Goal: Information Seeking & Learning: Learn about a topic

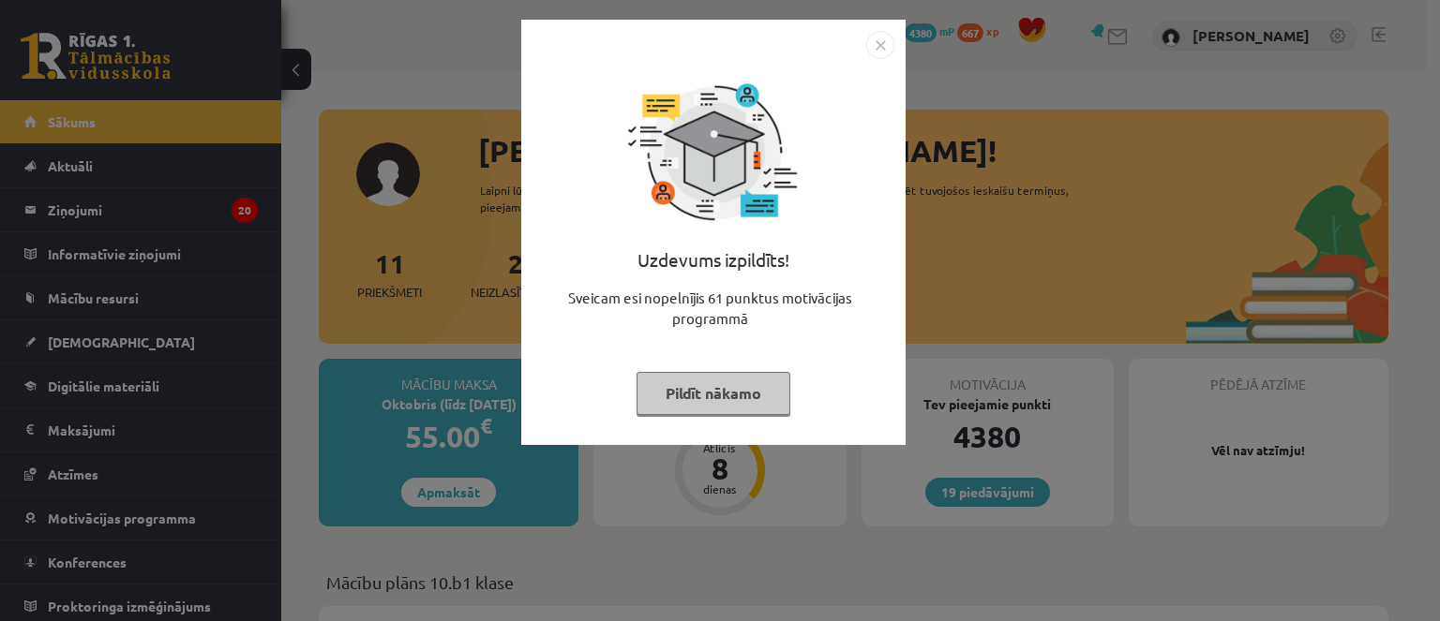
click at [725, 394] on button "Pildīt nākamo" at bounding box center [713, 393] width 154 height 43
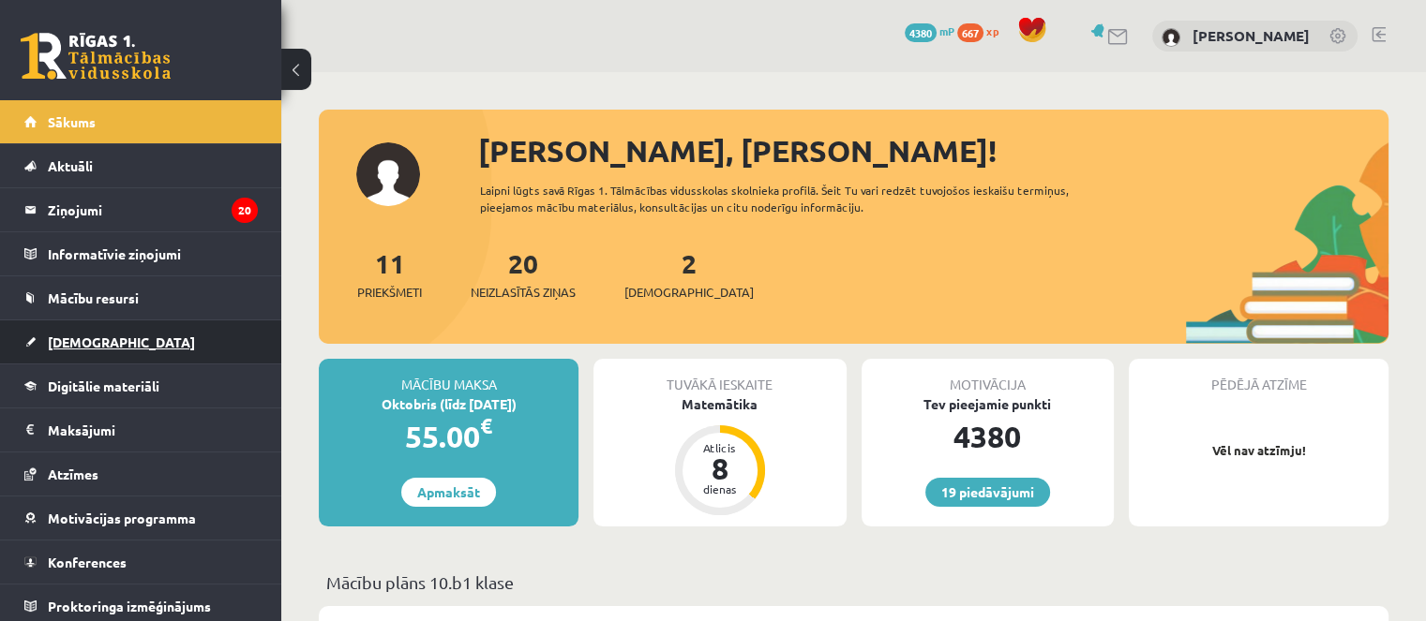
click at [109, 352] on link "[DEMOGRAPHIC_DATA]" at bounding box center [140, 342] width 233 height 43
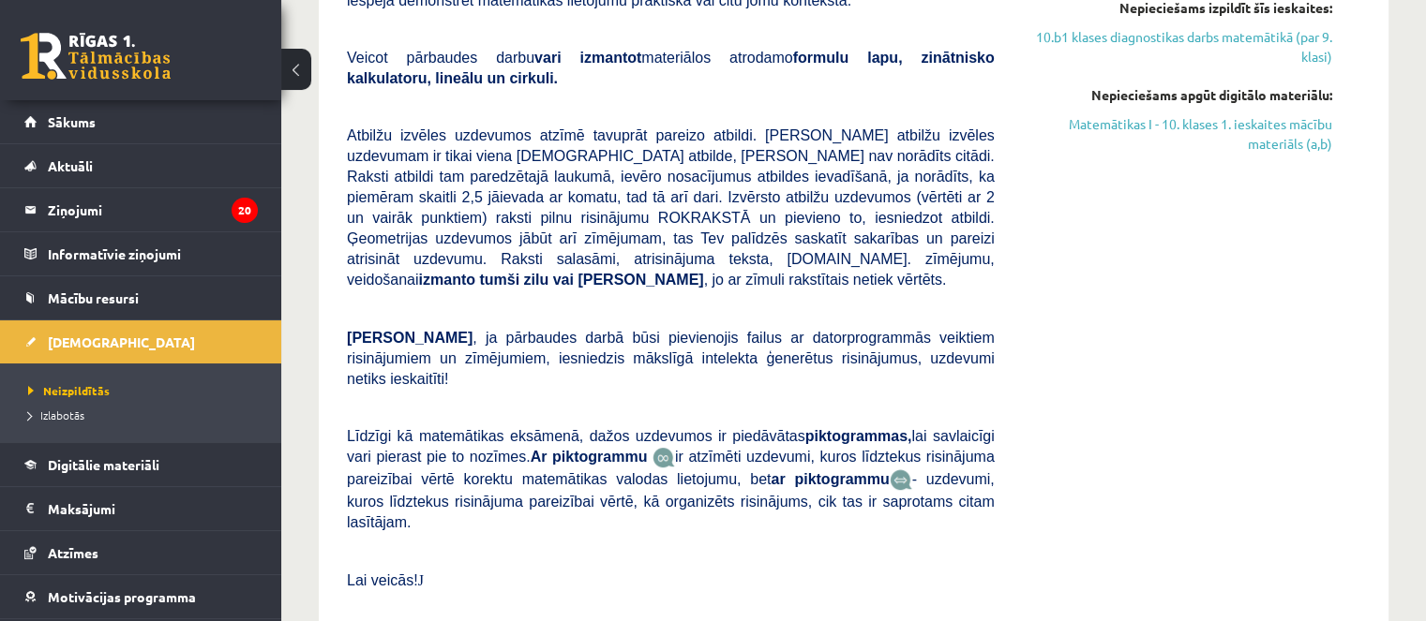
scroll to position [469, 0]
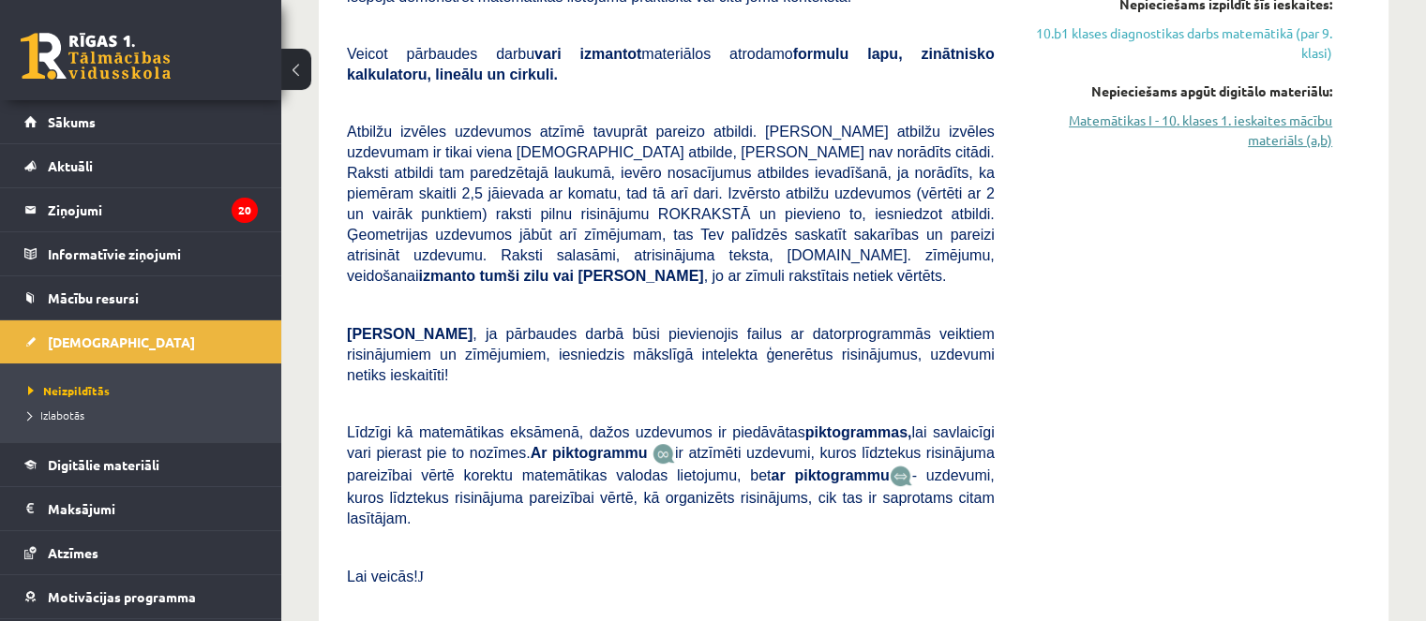
click at [1202, 128] on link "Matemātikas I - 10. klases 1. ieskaites mācību materiāls (a,b)" at bounding box center [1177, 130] width 309 height 39
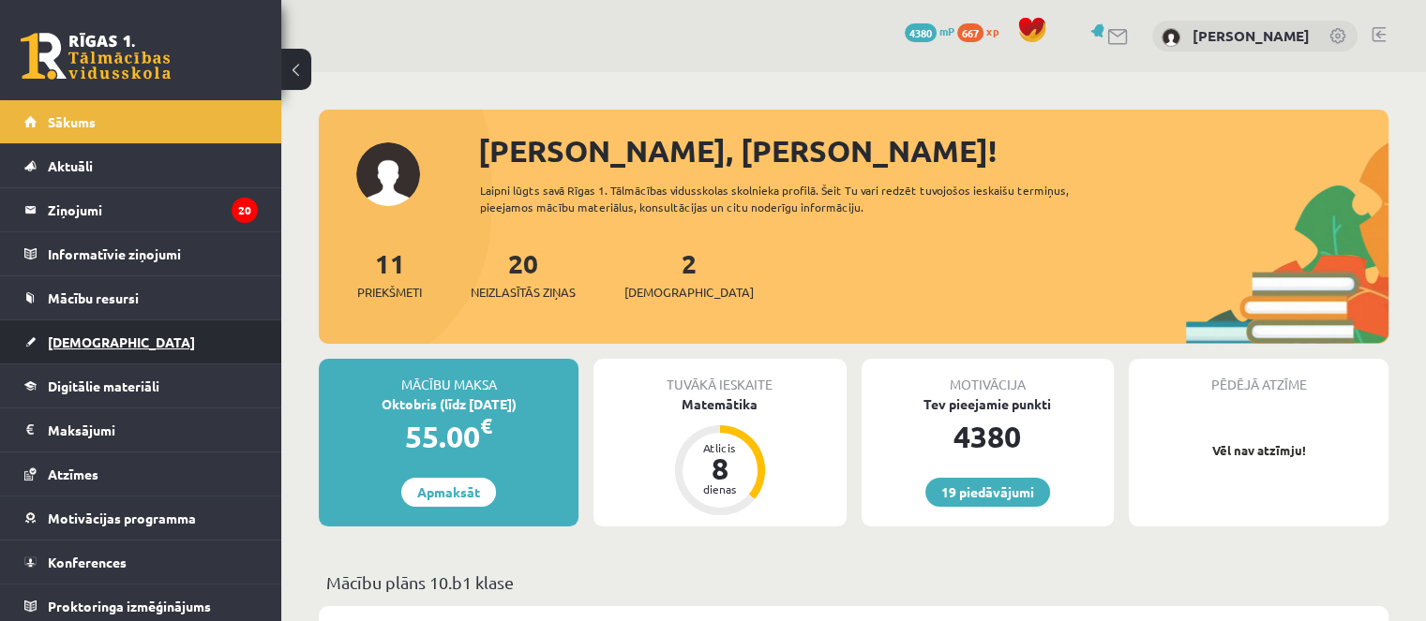
click at [176, 328] on link "[DEMOGRAPHIC_DATA]" at bounding box center [140, 342] width 233 height 43
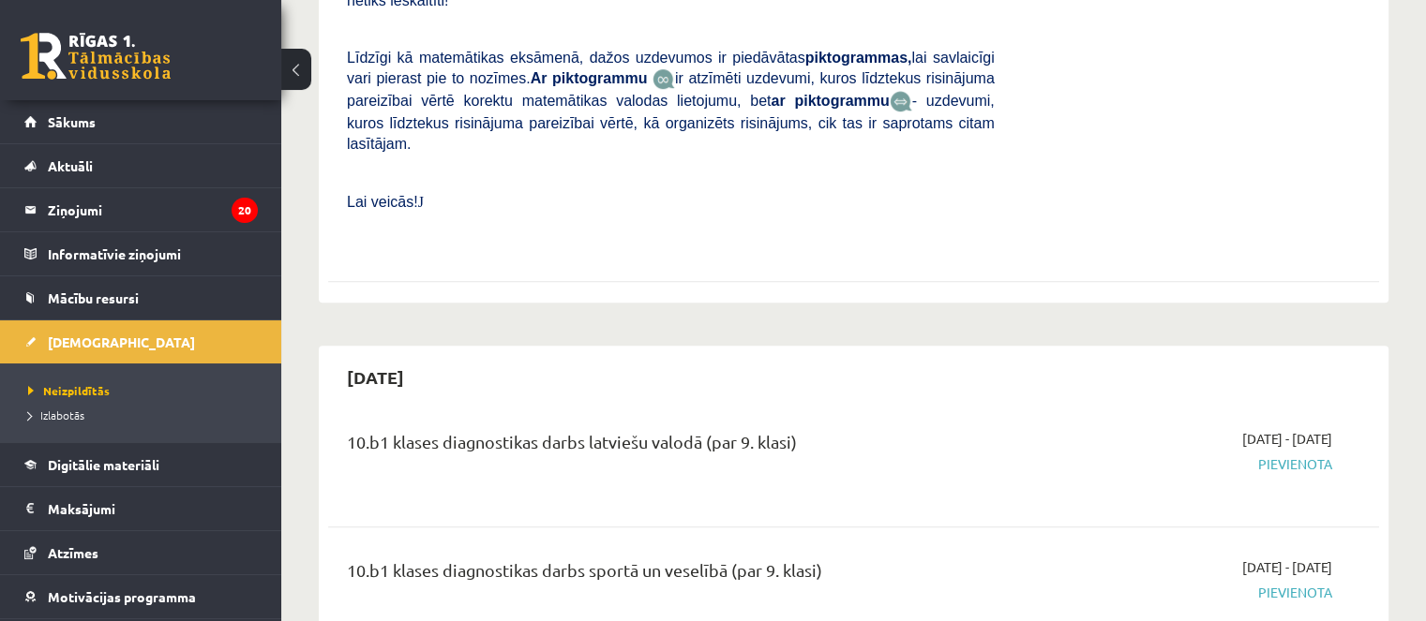
scroll to position [94, 0]
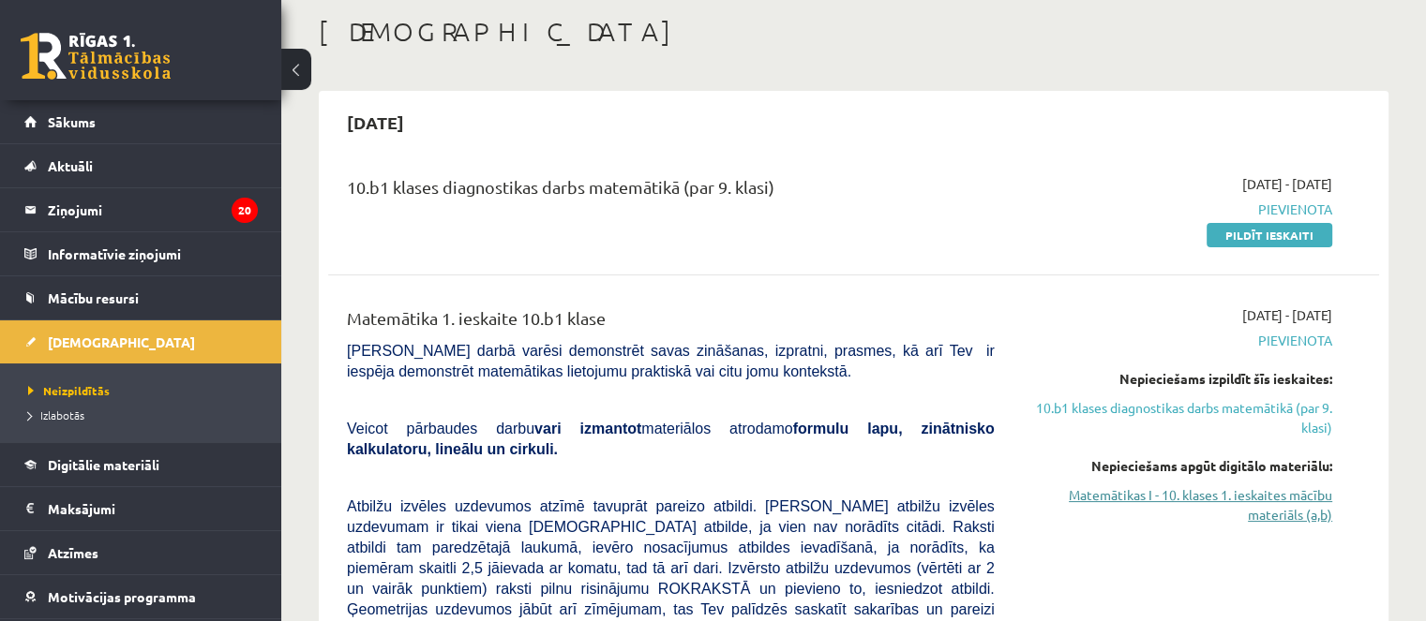
click at [1173, 497] on link "Matemātikas I - 10. klases 1. ieskaites mācību materiāls (a,b)" at bounding box center [1177, 505] width 309 height 39
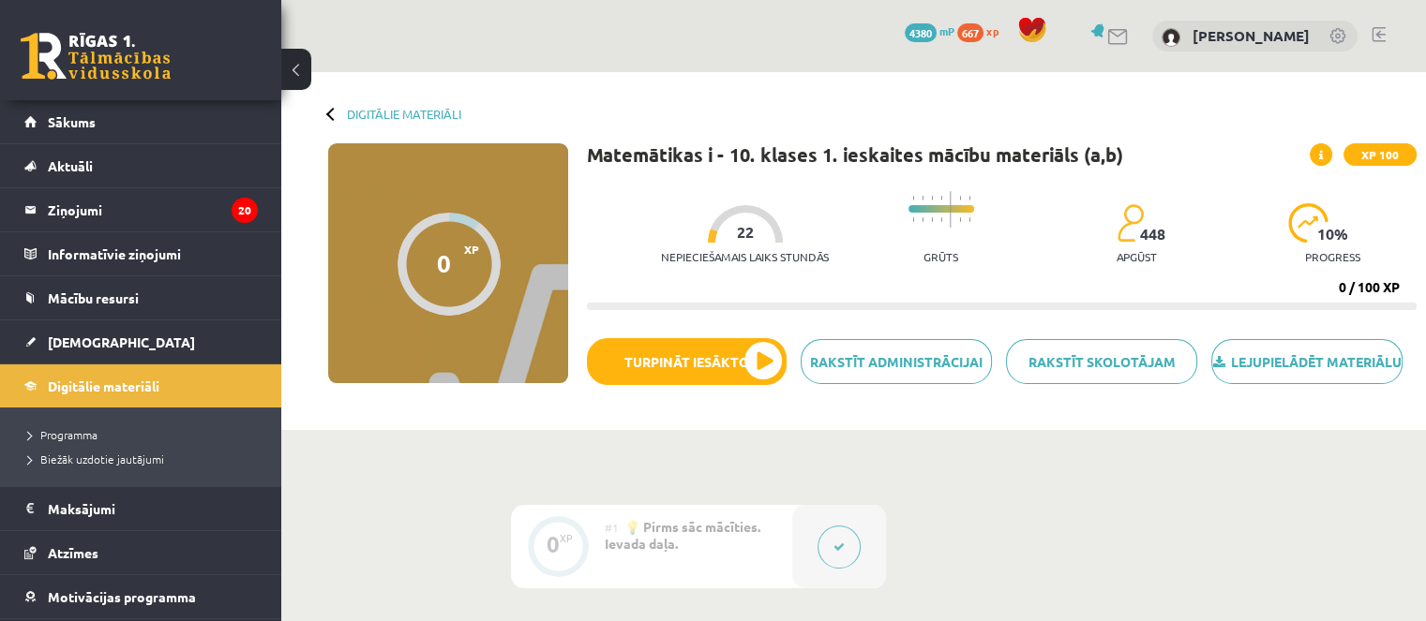
click at [307, 66] on button at bounding box center [296, 69] width 30 height 41
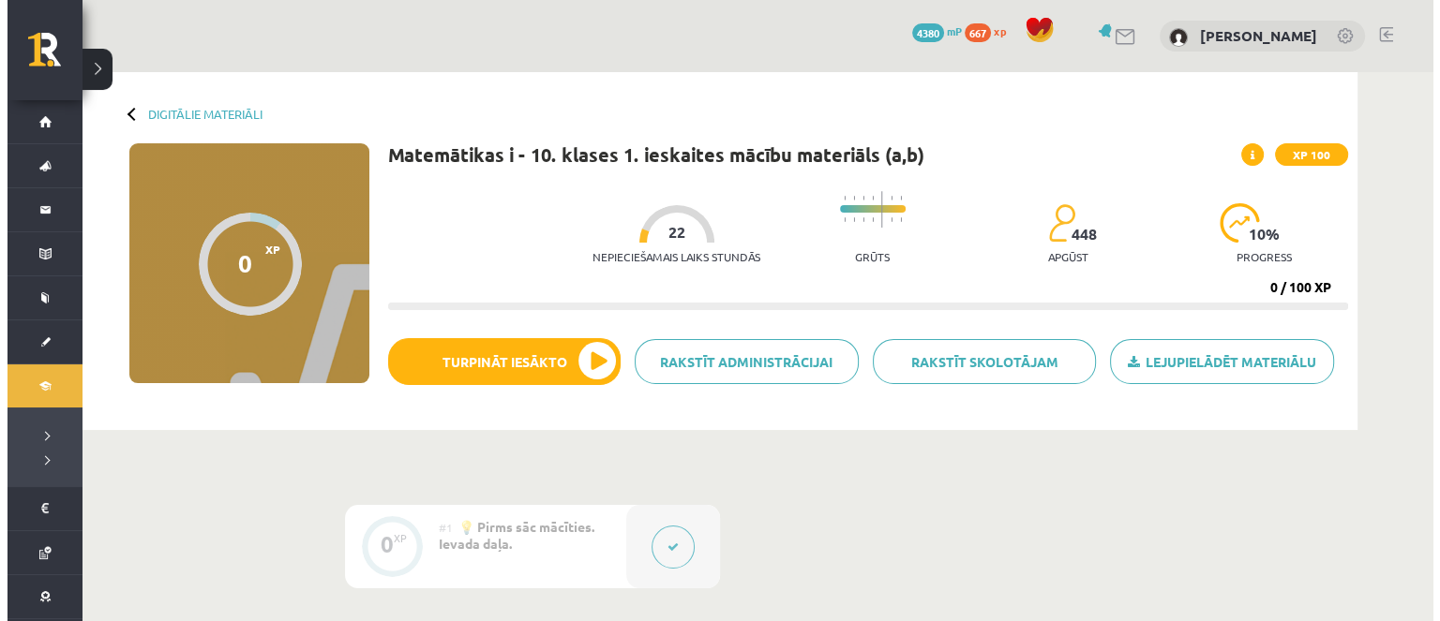
scroll to position [375, 0]
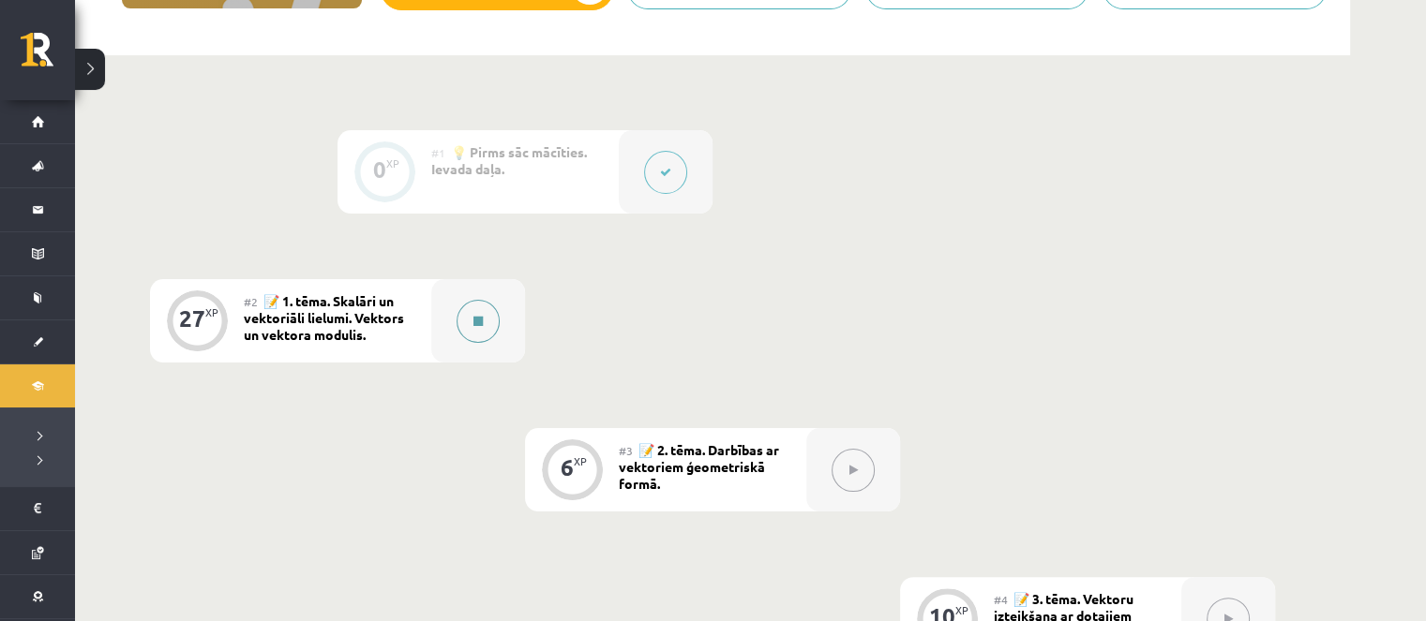
click at [466, 325] on button at bounding box center [477, 321] width 43 height 43
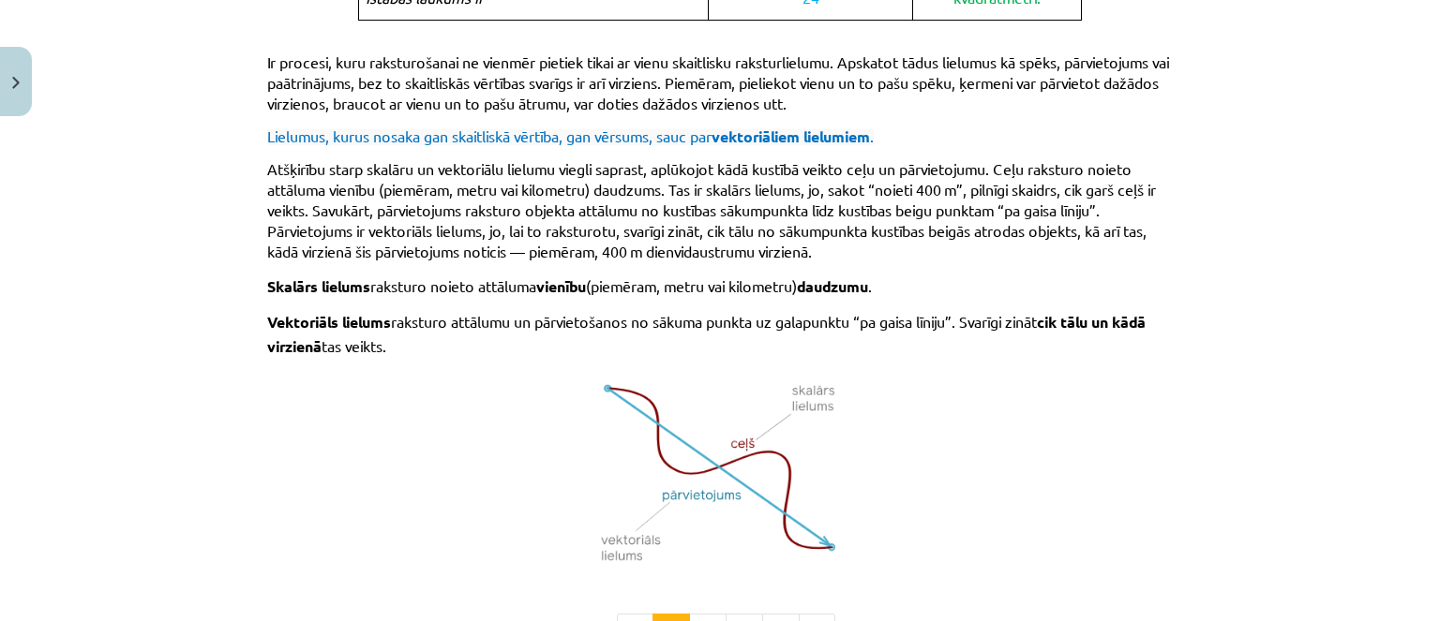
scroll to position [1301, 0]
